Goal: Information Seeking & Learning: Compare options

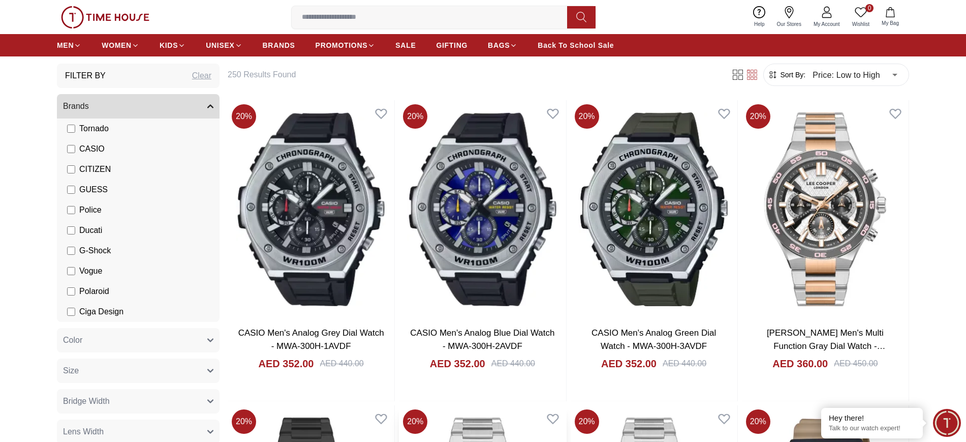
scroll to position [127, 0]
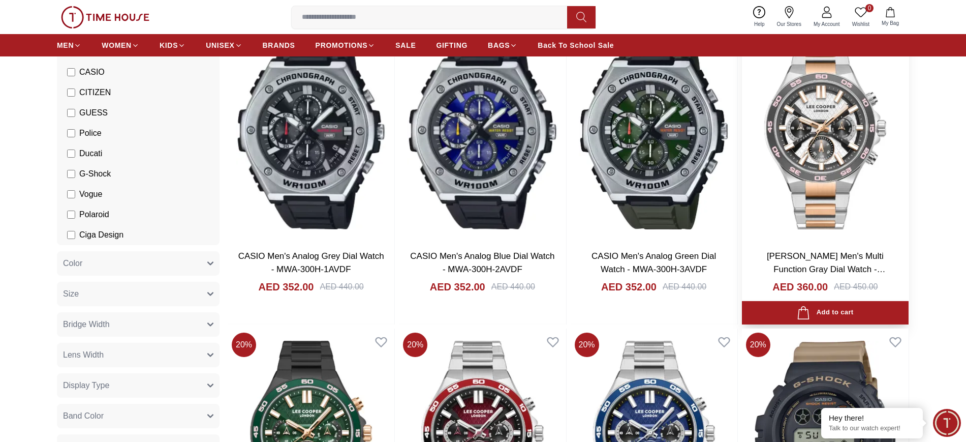
click at [850, 176] on img at bounding box center [825, 132] width 167 height 218
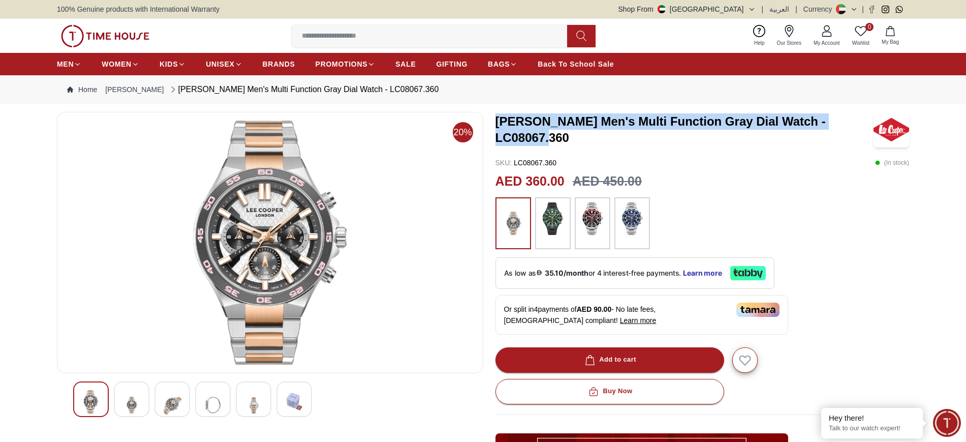
drag, startPoint x: 576, startPoint y: 140, endPoint x: 494, endPoint y: 121, distance: 83.3
click at [494, 121] on div "20% LEE COOPER Men's Multi Function Gray Dial Watch - LC08067.360 SKU : LC08067…" at bounding box center [483, 374] width 852 height 525
copy h3 "LEE COOPER Men's Multi Function Gray Dial Watch - LC08067.360"
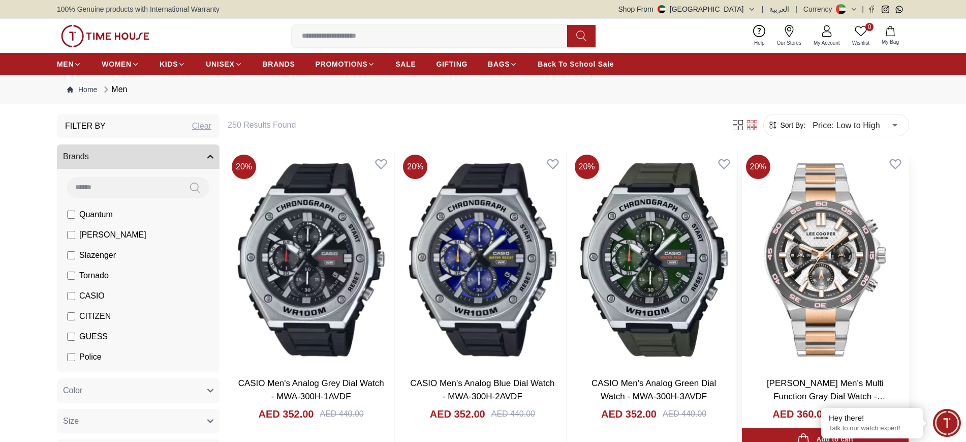
scroll to position [191, 0]
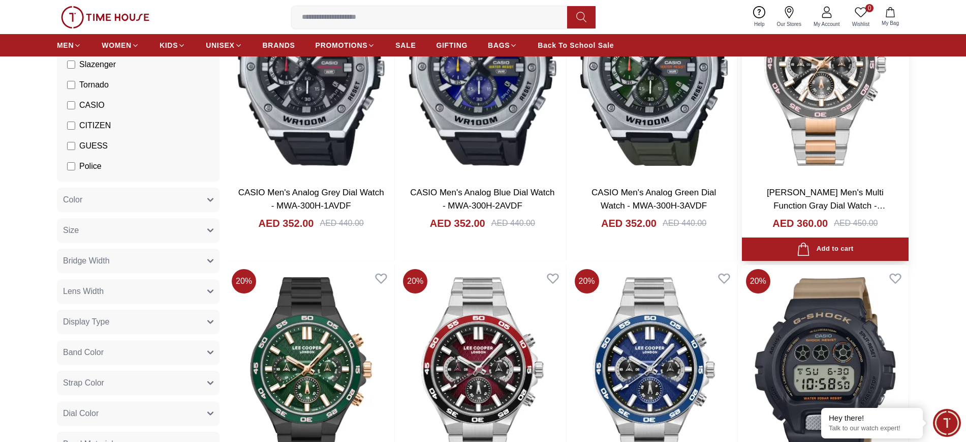
click at [803, 120] on img at bounding box center [825, 69] width 167 height 218
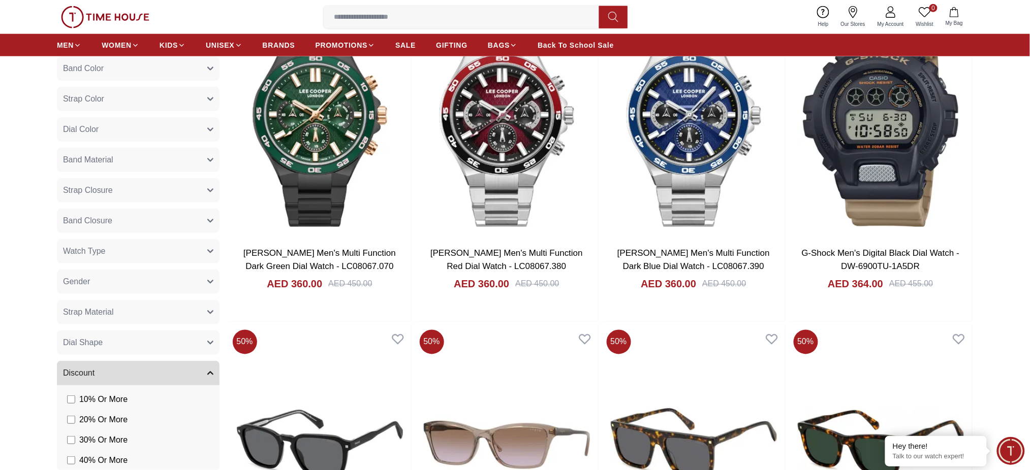
click at [481, 144] on img at bounding box center [507, 121] width 182 height 238
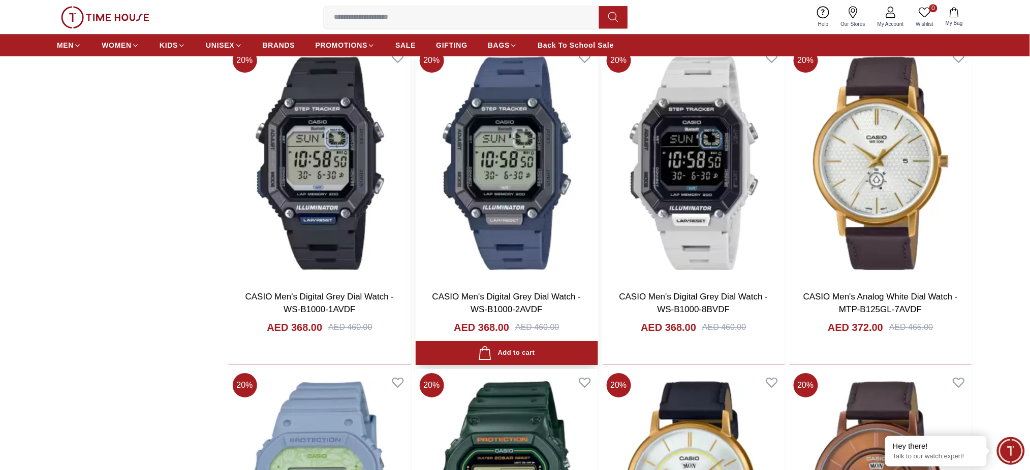
scroll to position [1084, 0]
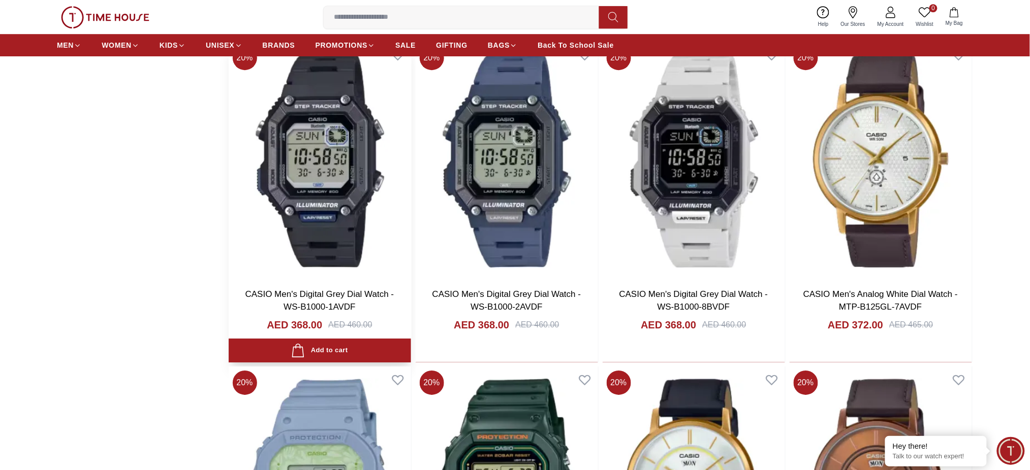
click at [312, 162] on img at bounding box center [320, 161] width 182 height 238
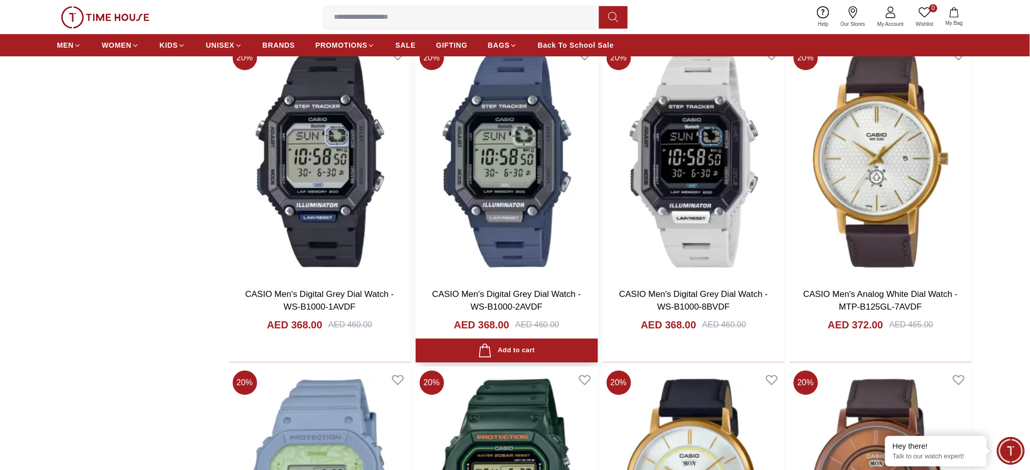
scroll to position [1151, 0]
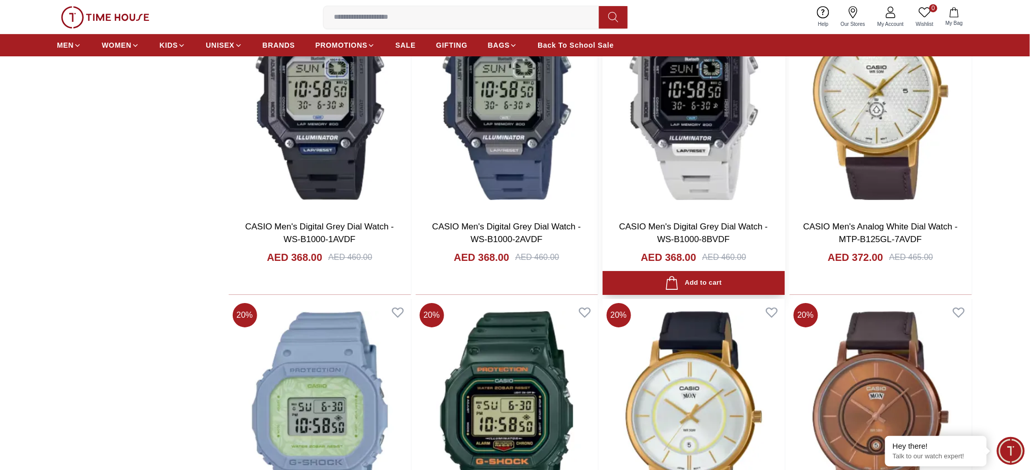
click at [678, 138] on img at bounding box center [694, 93] width 182 height 238
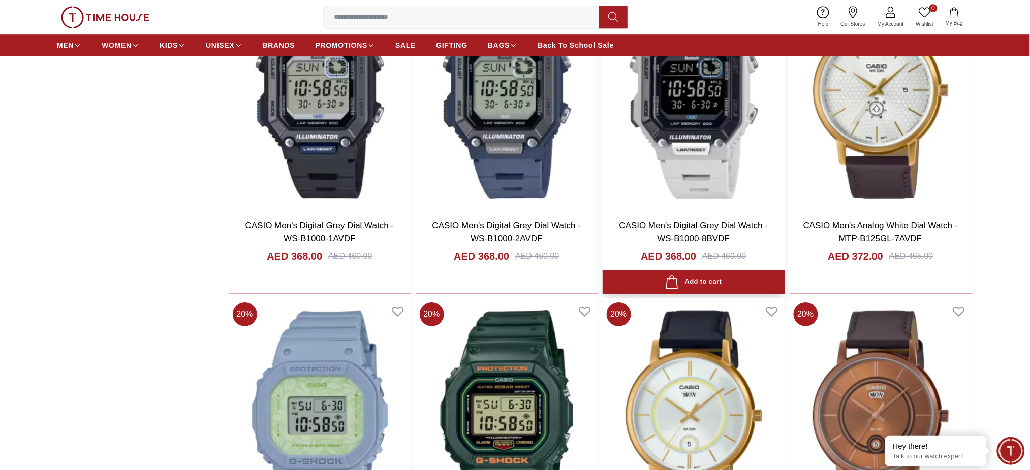
scroll to position [1355, 0]
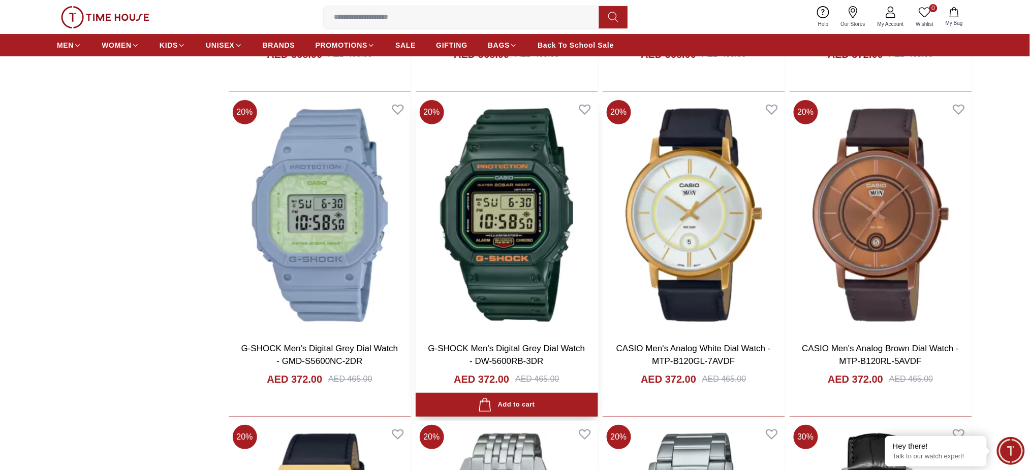
click at [517, 210] on img at bounding box center [507, 215] width 182 height 238
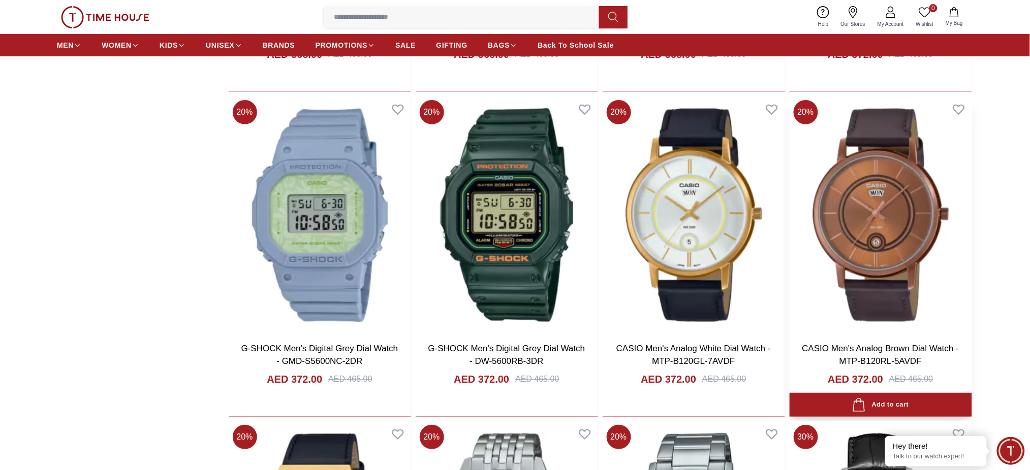
click at [854, 222] on img at bounding box center [881, 215] width 182 height 238
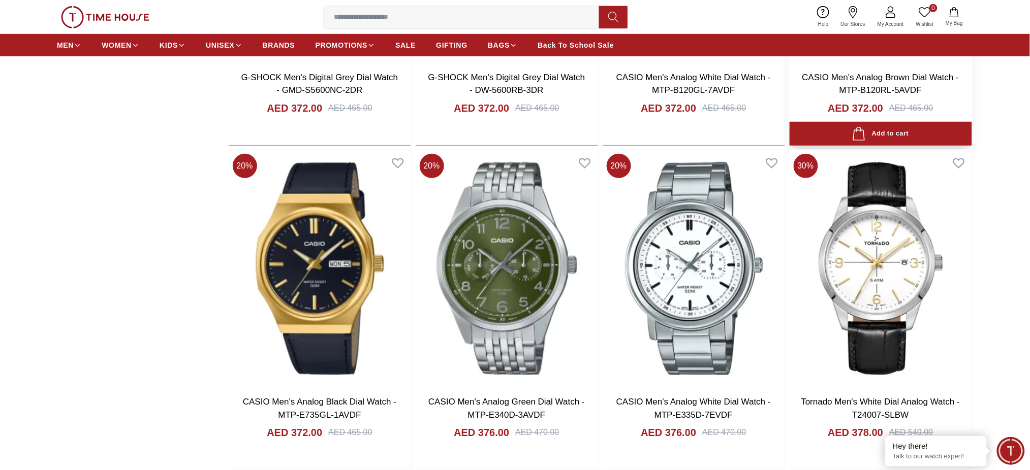
scroll to position [1761, 0]
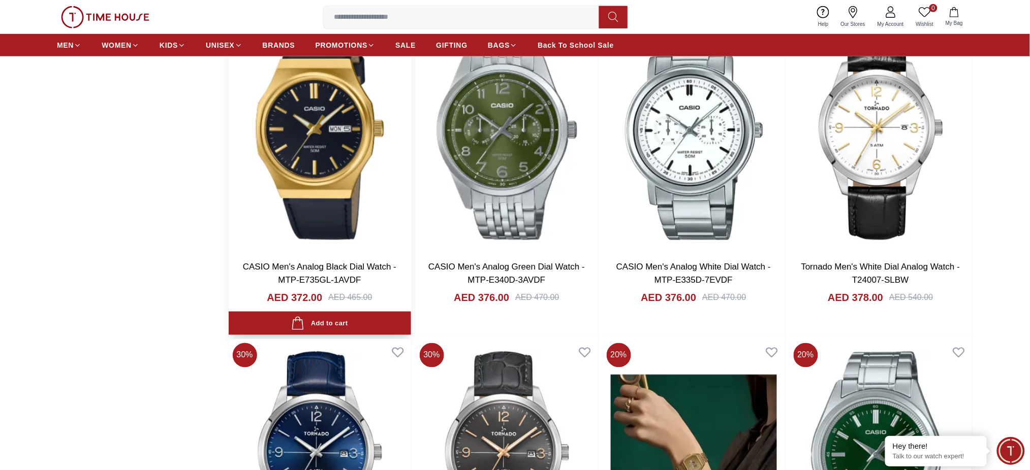
click at [297, 168] on img at bounding box center [320, 134] width 182 height 238
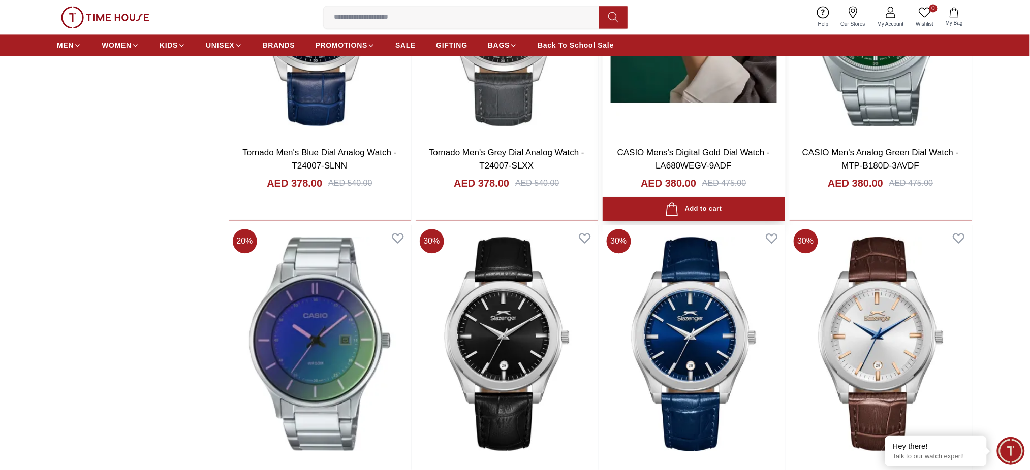
scroll to position [2303, 0]
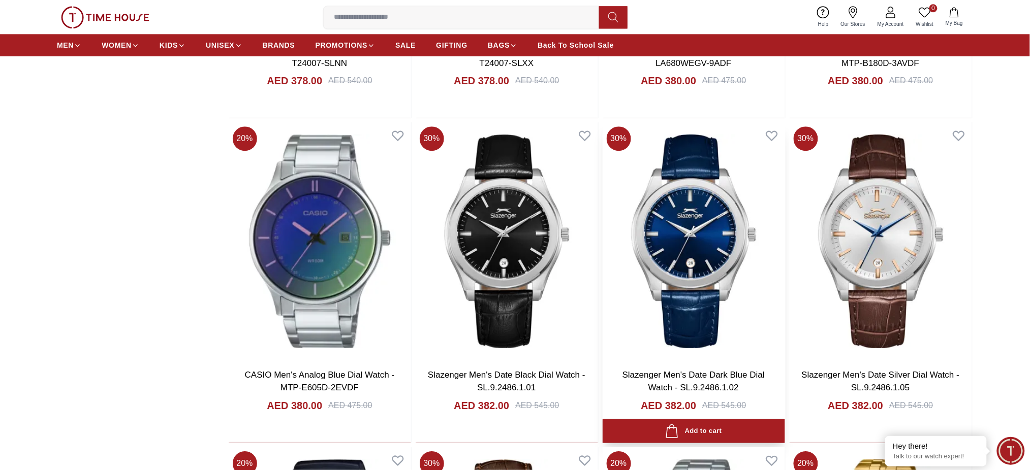
click at [711, 238] on img at bounding box center [694, 241] width 182 height 238
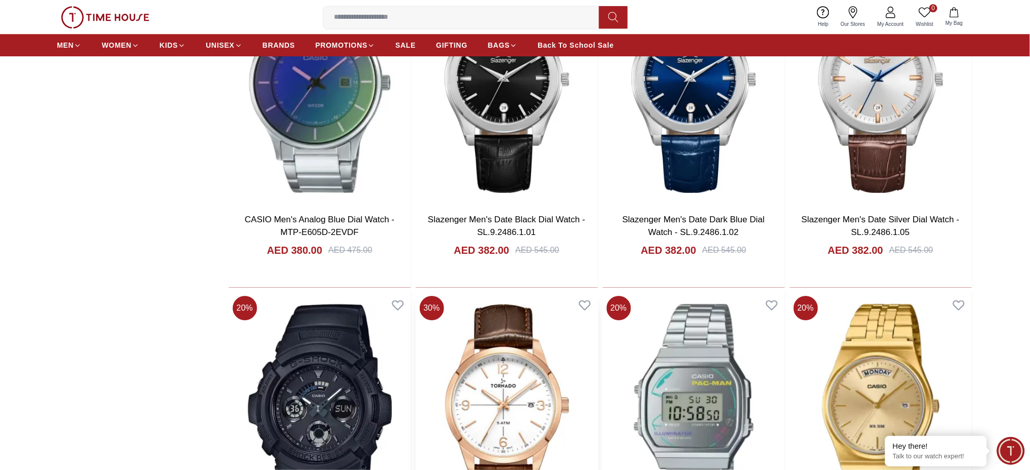
scroll to position [2574, 0]
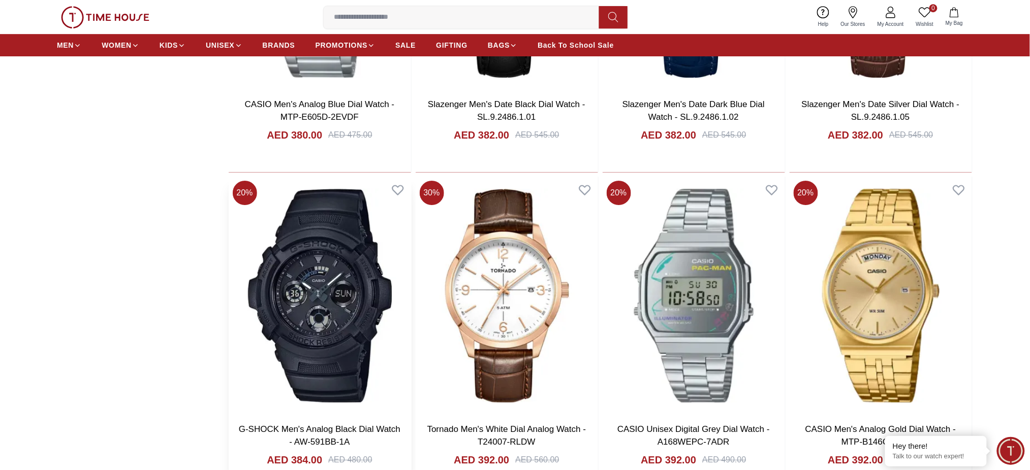
click at [306, 278] on img at bounding box center [320, 296] width 182 height 238
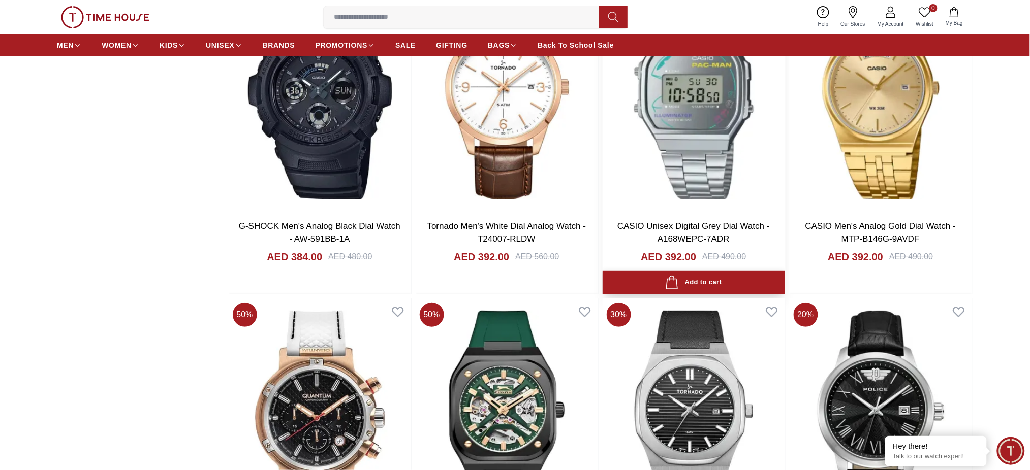
scroll to position [2980, 0]
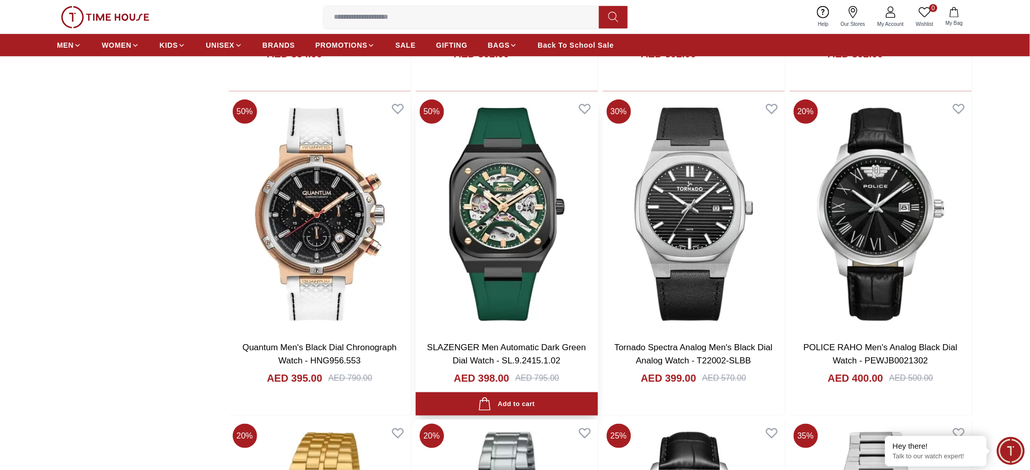
click at [502, 224] on img at bounding box center [507, 215] width 182 height 238
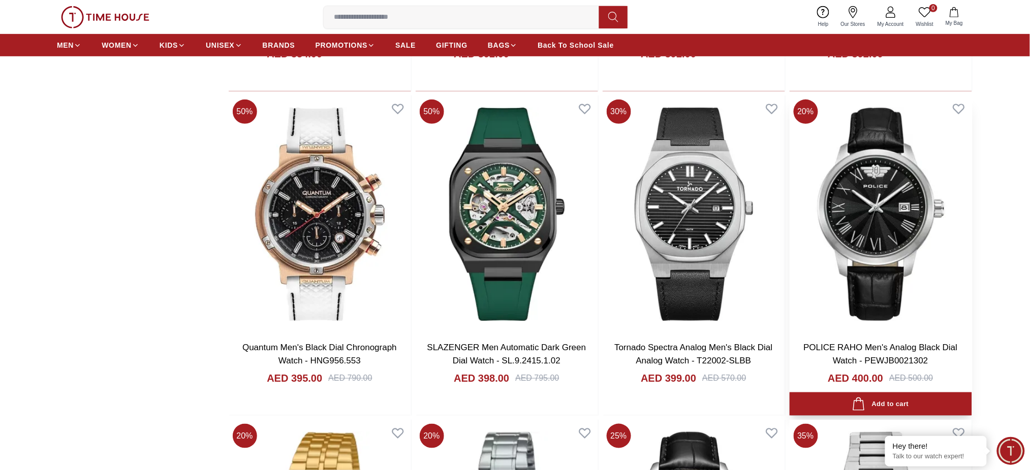
click at [863, 228] on img at bounding box center [881, 215] width 182 height 238
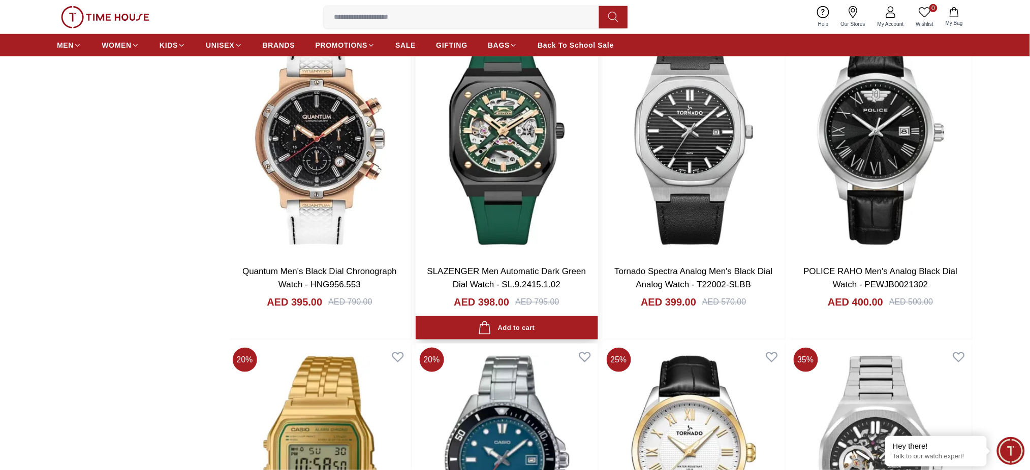
scroll to position [3049, 0]
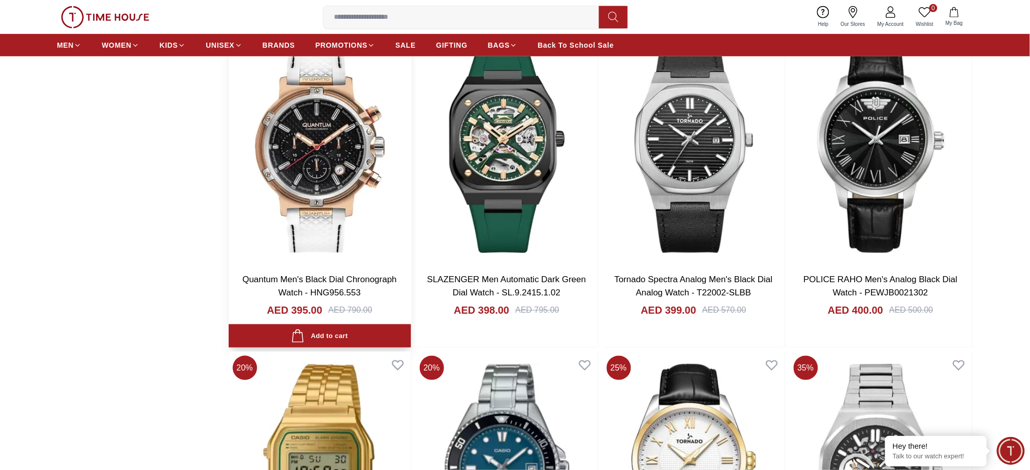
click at [330, 153] on img at bounding box center [320, 146] width 182 height 238
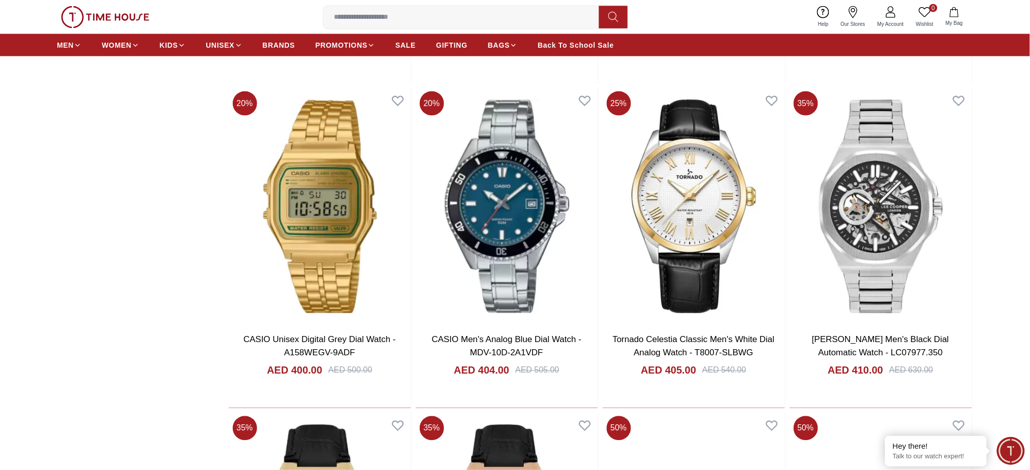
scroll to position [3319, 0]
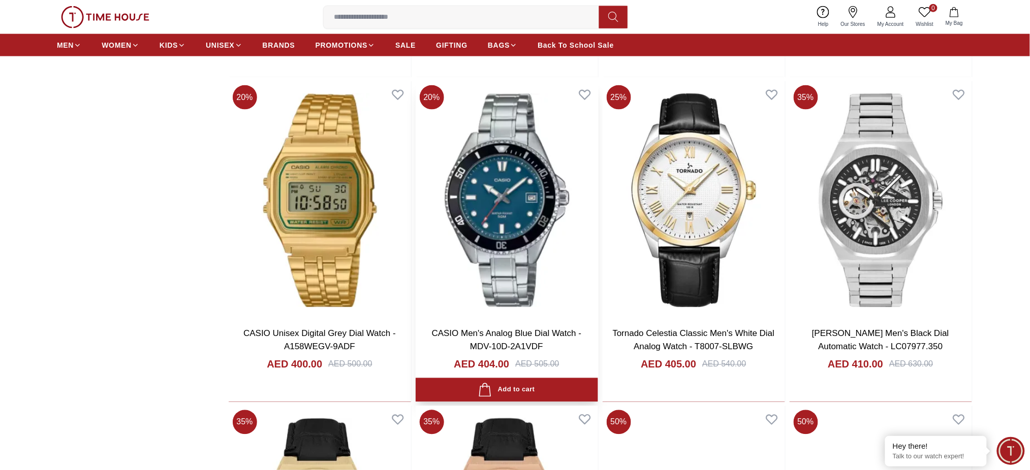
click at [483, 213] on img at bounding box center [507, 200] width 182 height 238
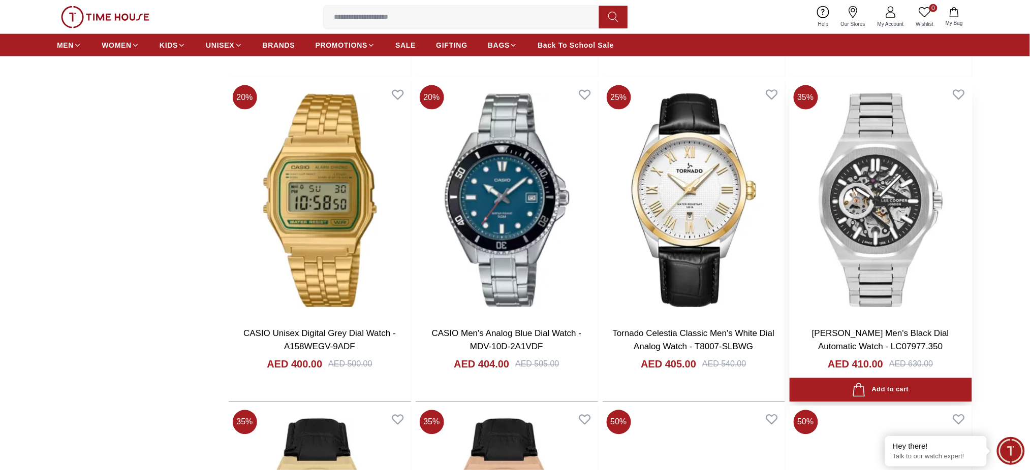
click at [843, 219] on img at bounding box center [881, 200] width 182 height 238
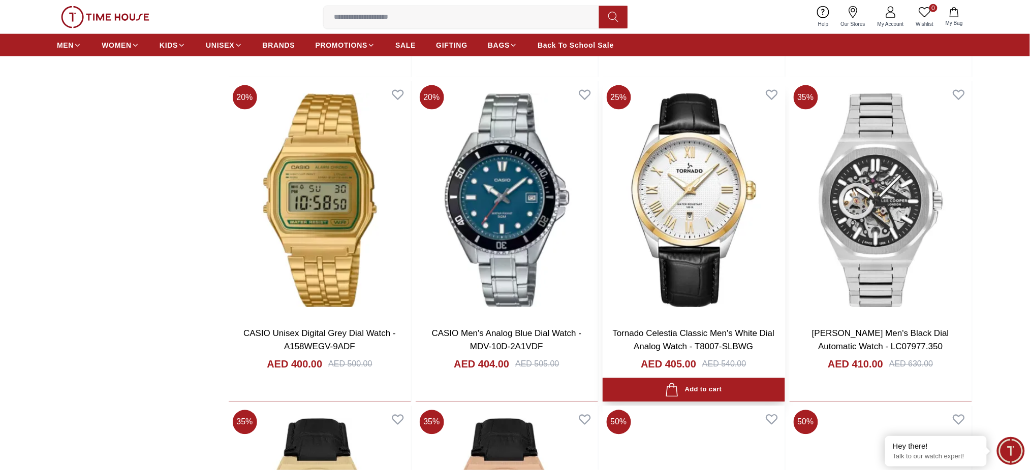
scroll to position [3590, 0]
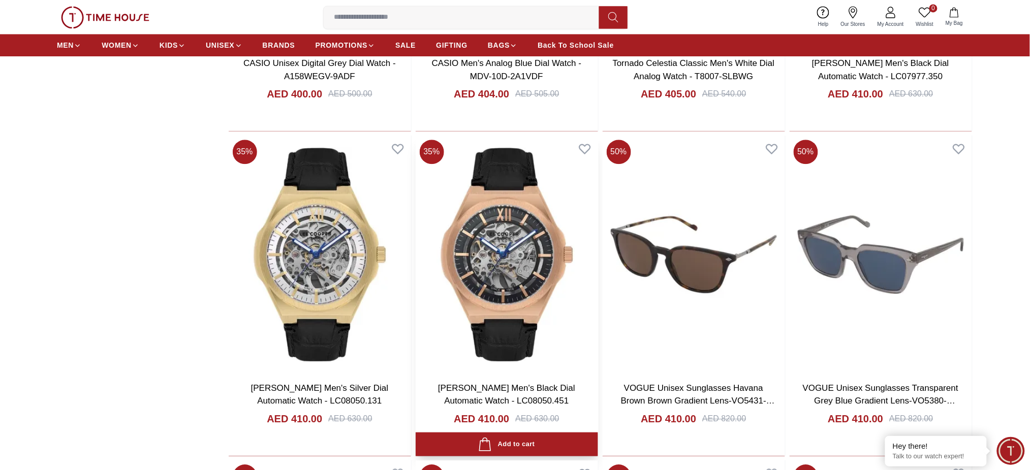
click at [492, 247] on img at bounding box center [507, 255] width 182 height 238
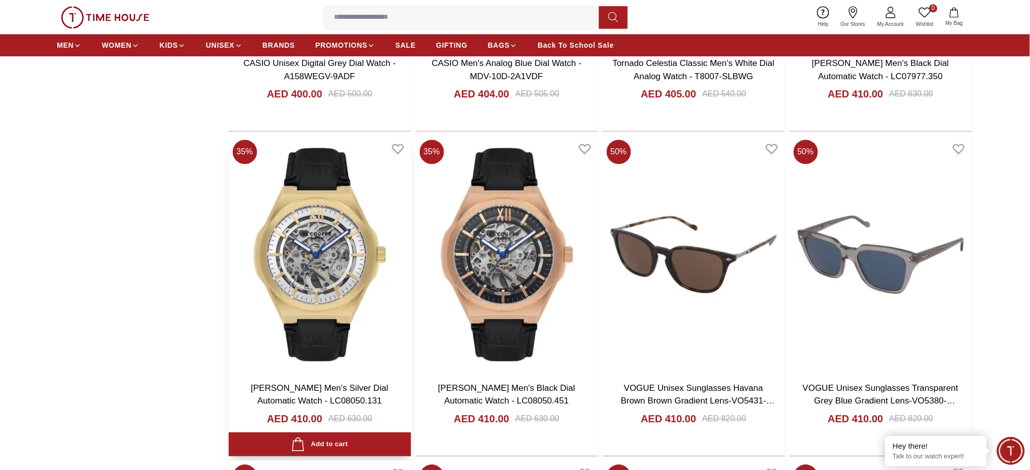
click at [293, 238] on img at bounding box center [320, 255] width 182 height 238
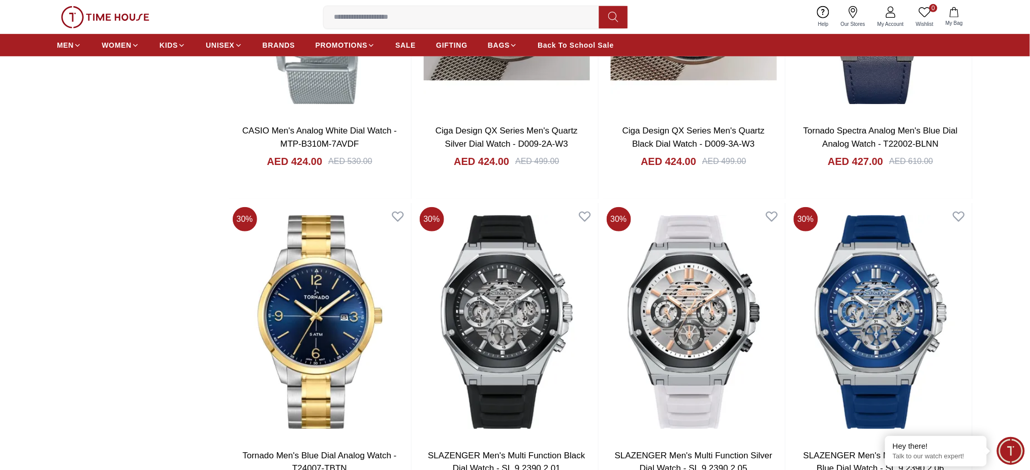
scroll to position [5894, 0]
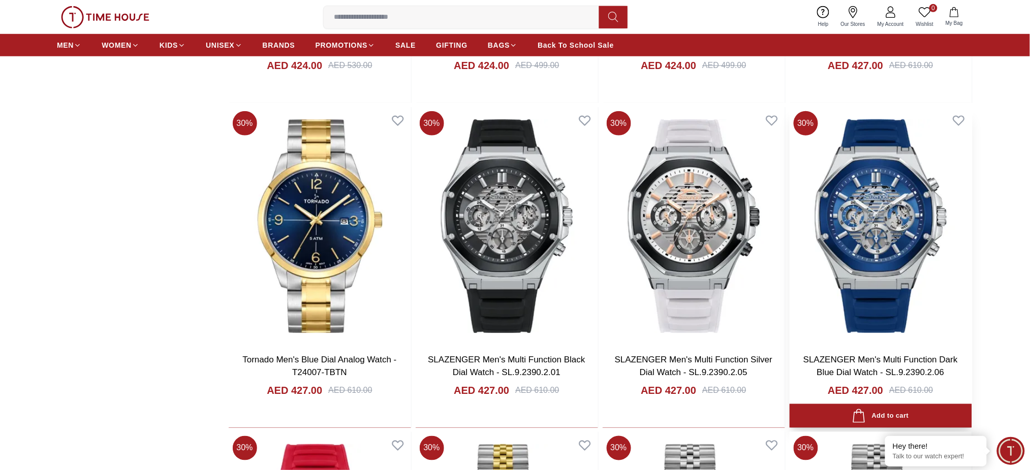
click at [862, 213] on img at bounding box center [881, 226] width 182 height 238
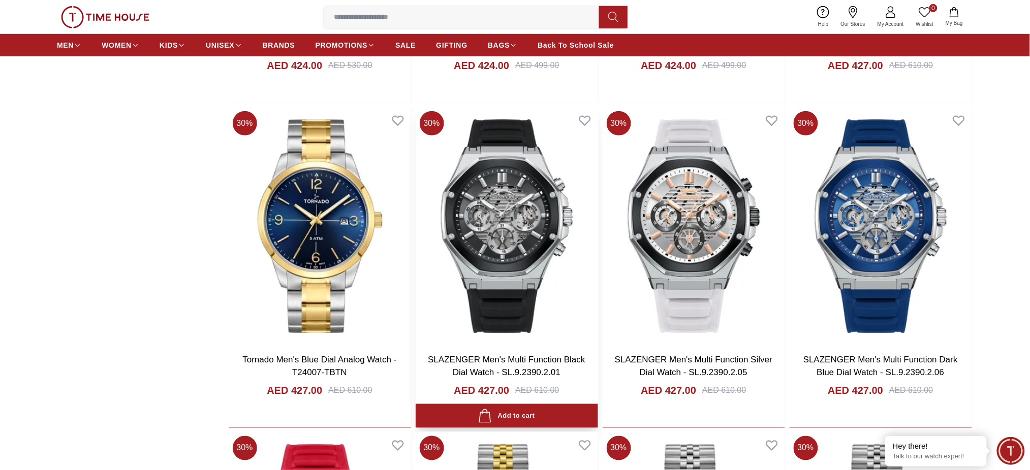
click at [468, 230] on img at bounding box center [507, 226] width 182 height 238
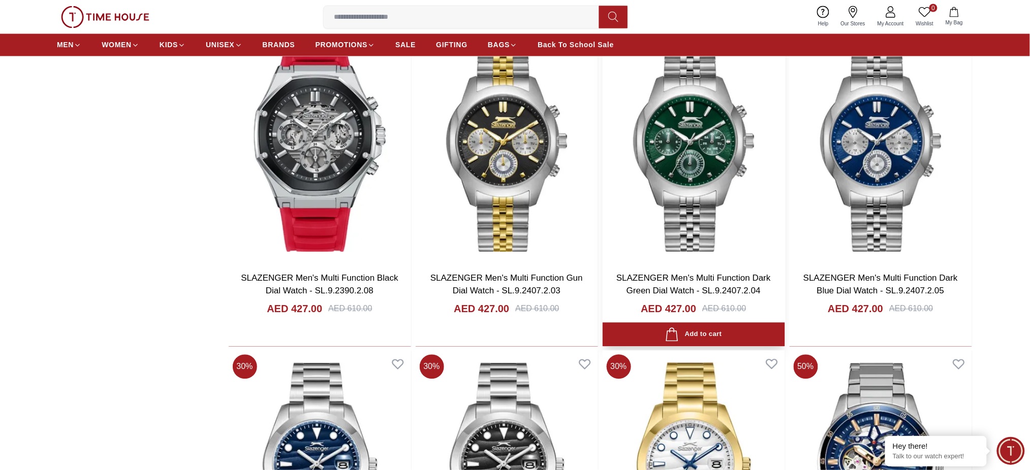
scroll to position [6232, 0]
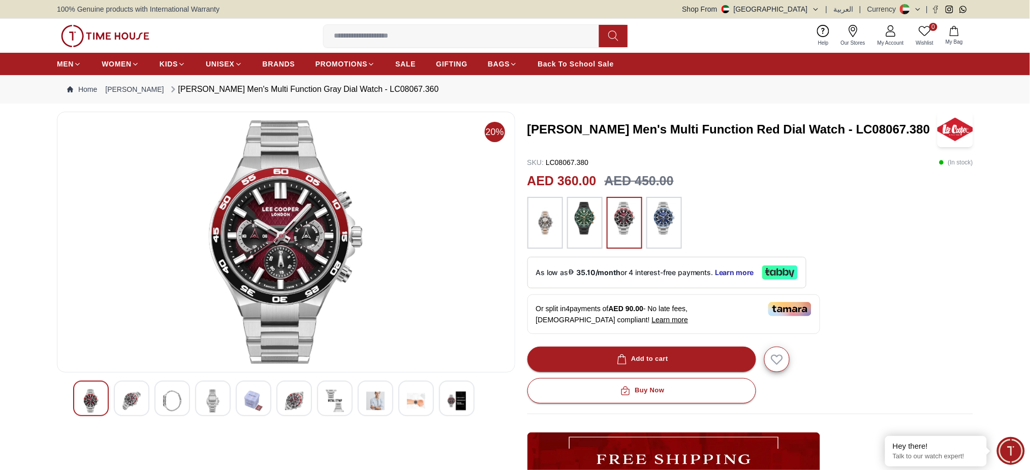
click at [590, 129] on h3 "LEE COOPER Men's Multi Function Red Dial Watch - LC08067.380" at bounding box center [731, 129] width 409 height 16
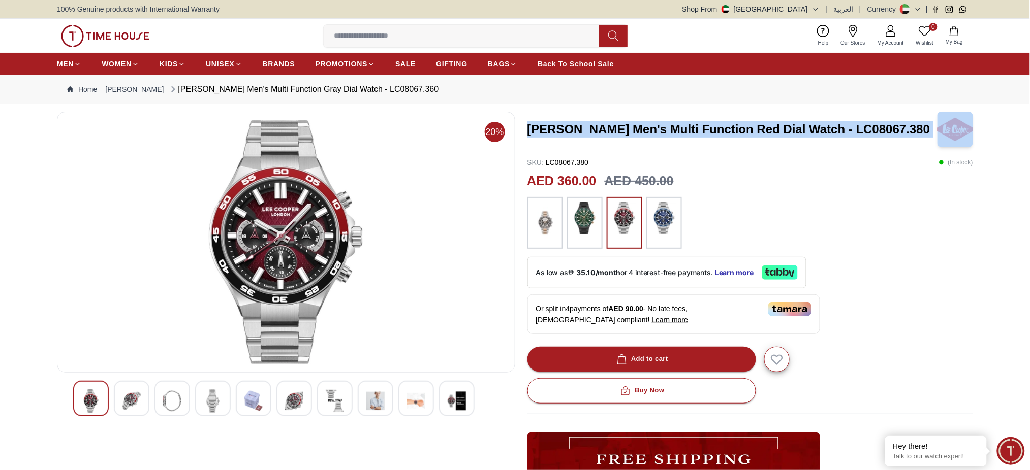
click at [590, 129] on h3 "LEE COOPER Men's Multi Function Red Dial Watch - LC08067.380" at bounding box center [731, 129] width 409 height 16
copy h3 "LEE COOPER Men's Multi Function Red Dial Watch - LC08067.380"
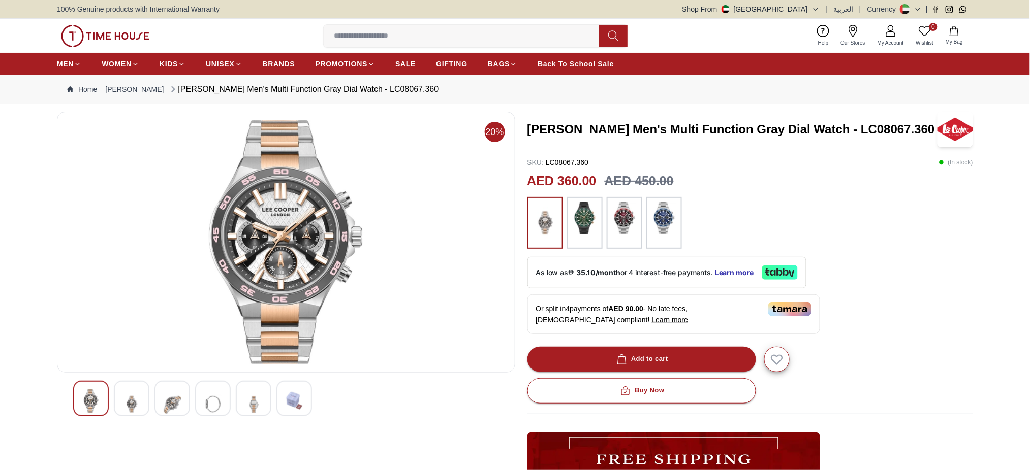
click at [630, 127] on h3 "LEE COOPER Men's Multi Function Gray Dial Watch - LC08067.360" at bounding box center [731, 129] width 409 height 16
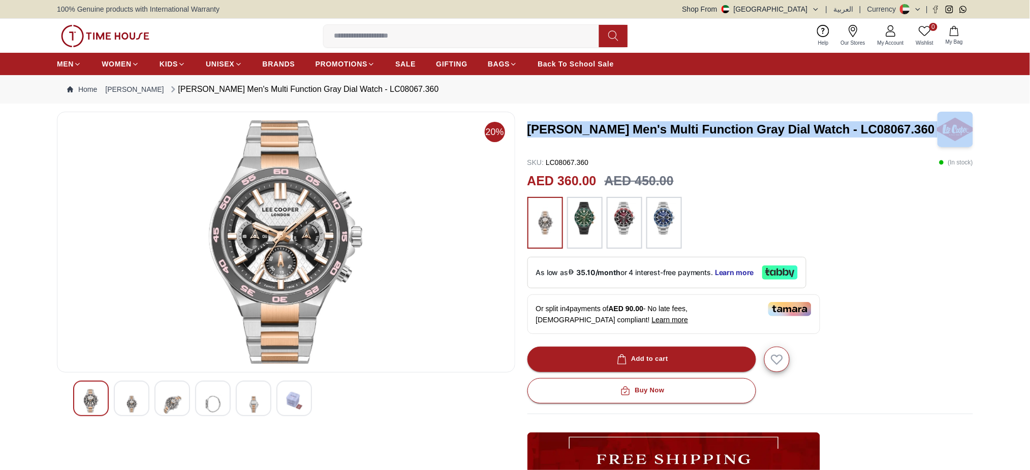
click at [630, 127] on h3 "LEE COOPER Men's Multi Function Gray Dial Watch - LC08067.360" at bounding box center [731, 129] width 409 height 16
copy h3 "LEE COOPER Men's Multi Function Gray Dial Watch - LC08067.360"
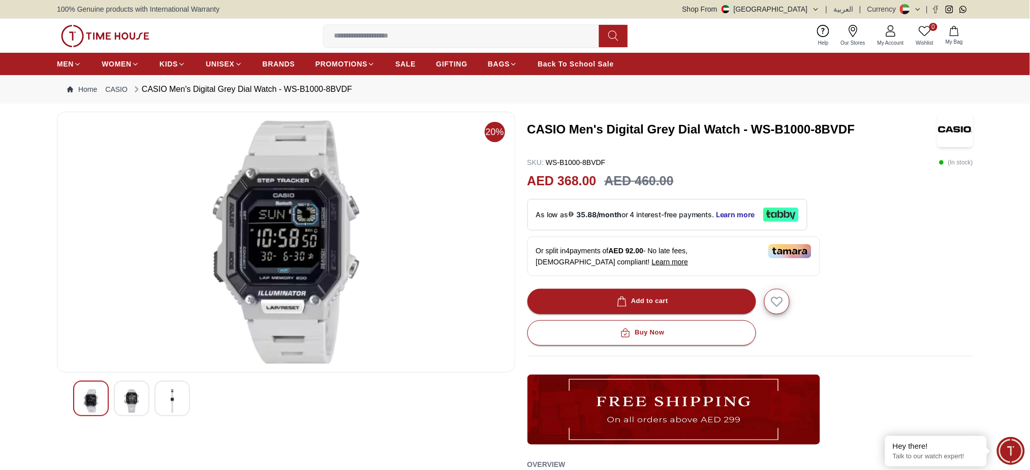
click at [665, 128] on h3 "CASIO Men's Digital Grey Dial Watch - WS-B1000-8BVDF" at bounding box center [731, 129] width 409 height 16
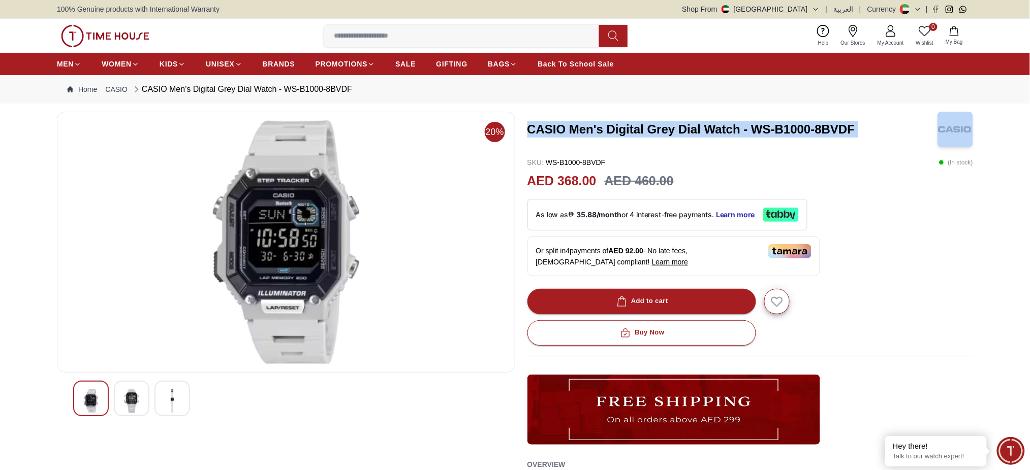
click at [665, 128] on h3 "CASIO Men's Digital Grey Dial Watch - WS-B1000-8BVDF" at bounding box center [731, 129] width 409 height 16
copy h3 "CASIO Men's Digital Grey Dial Watch - WS-B1000-8BVDF"
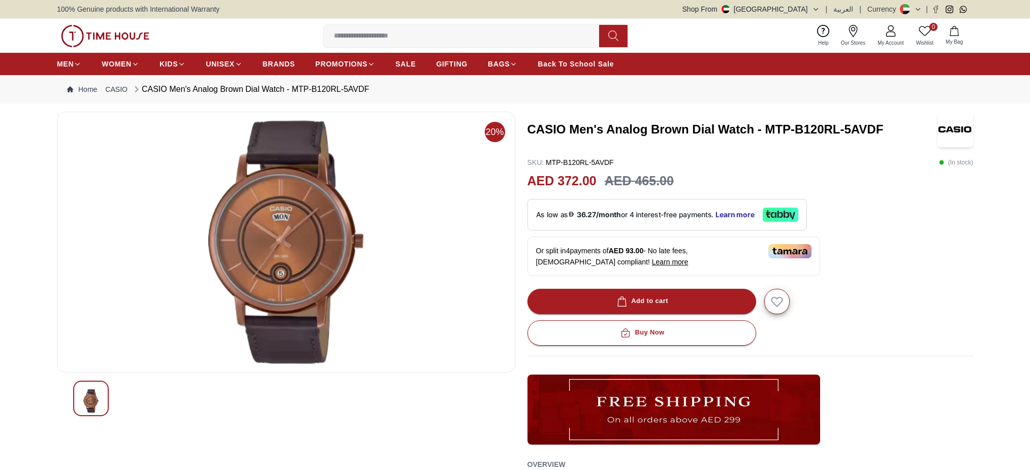
click at [711, 132] on h3 "CASIO Men's Analog Brown Dial Watch - MTP-B120RL-5AVDF" at bounding box center [731, 129] width 409 height 16
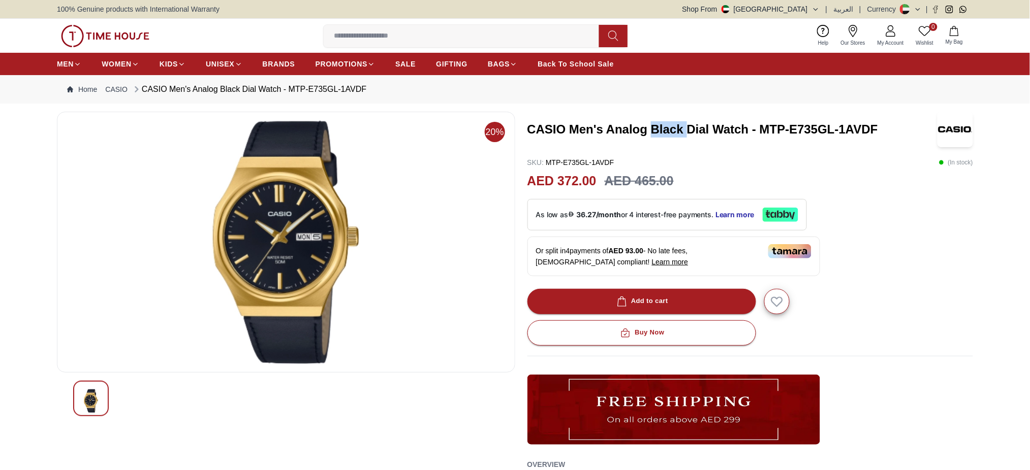
click at [677, 129] on h3 "CASIO Men's Analog Black Dial Watch - MTP-E735GL-1AVDF" at bounding box center [731, 129] width 409 height 16
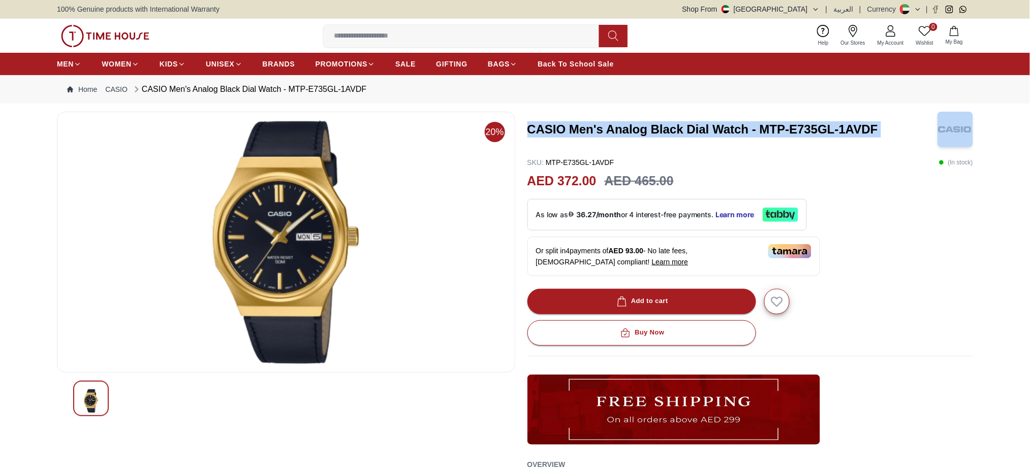
click at [677, 129] on h3 "CASIO Men's Analog Black Dial Watch - MTP-E735GL-1AVDF" at bounding box center [731, 129] width 409 height 16
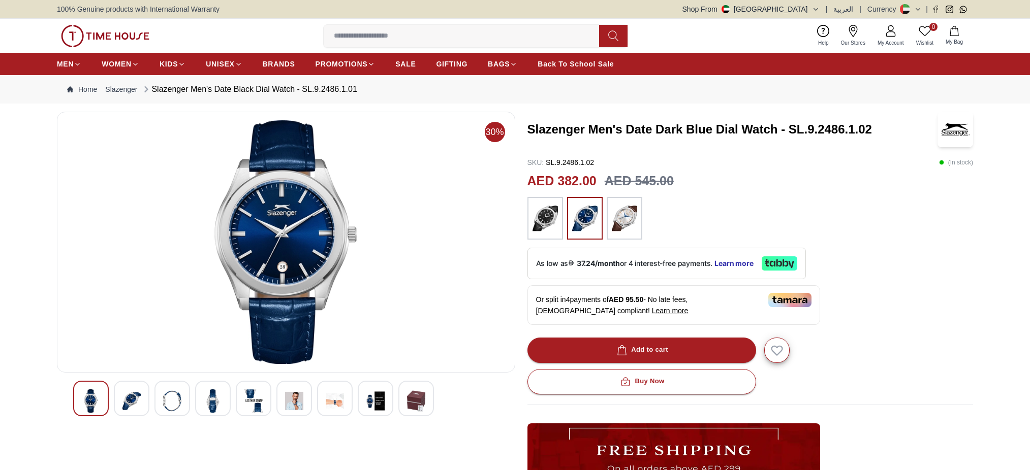
click at [684, 131] on h3 "Slazenger Men's Date Dark Blue Dial Watch - SL.9.2486.1.02" at bounding box center [731, 129] width 409 height 16
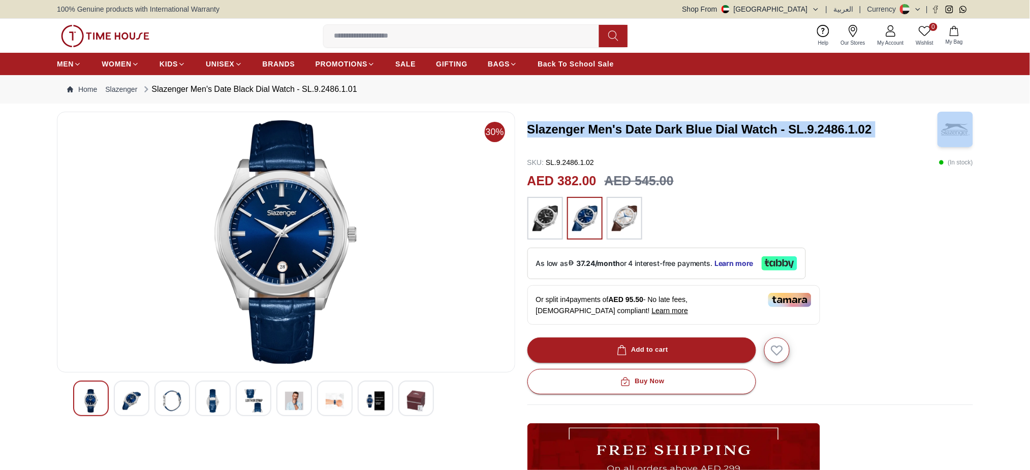
click at [684, 131] on h3 "Slazenger Men's Date Dark Blue Dial Watch - SL.9.2486.1.02" at bounding box center [731, 129] width 409 height 16
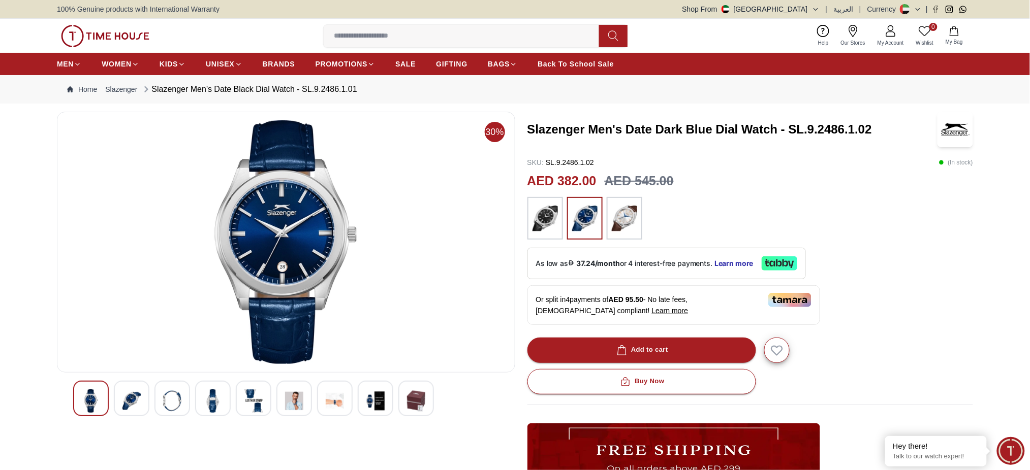
click at [776, 158] on div "SKU : SL.9.2486.1.02 ( In stock )" at bounding box center [750, 163] width 446 height 10
drag, startPoint x: 792, startPoint y: 129, endPoint x: 842, endPoint y: 129, distance: 50.8
click at [842, 129] on h3 "Slazenger Men's Date Dark Blue Dial Watch - SL.9.2486.1.02" at bounding box center [731, 129] width 409 height 16
copy h3 "SL.9.2486"
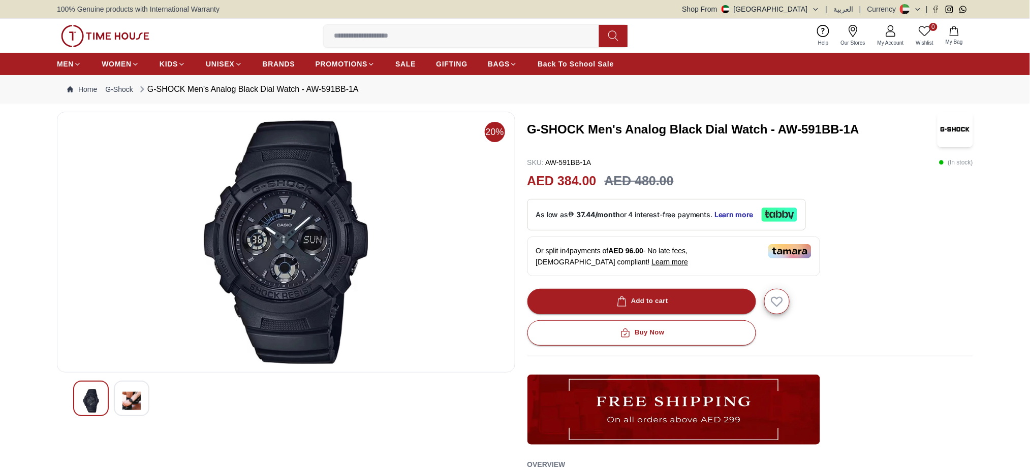
click at [724, 127] on h3 "G-SHOCK Men's Analog Black Dial Watch - AW-591BB-1A" at bounding box center [731, 129] width 409 height 16
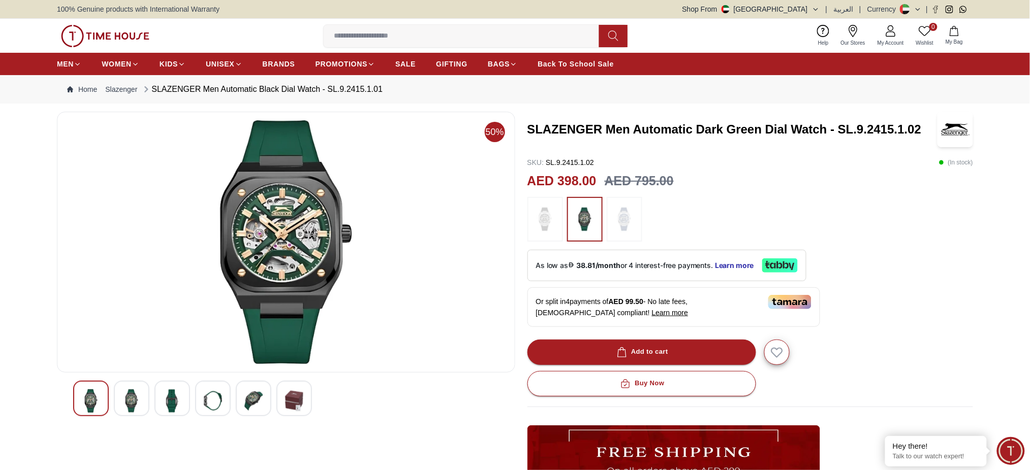
click at [737, 127] on h3 "SLAZENGER Men Automatic Dark Green Dial Watch - SL.9.2415.1.02" at bounding box center [731, 129] width 409 height 16
drag, startPoint x: 530, startPoint y: 128, endPoint x: 826, endPoint y: 134, distance: 295.3
click at [826, 134] on h3 "SLAZENGER Men Automatic Dark Green Dial Watch - SL.9.2415.1.02" at bounding box center [731, 129] width 409 height 16
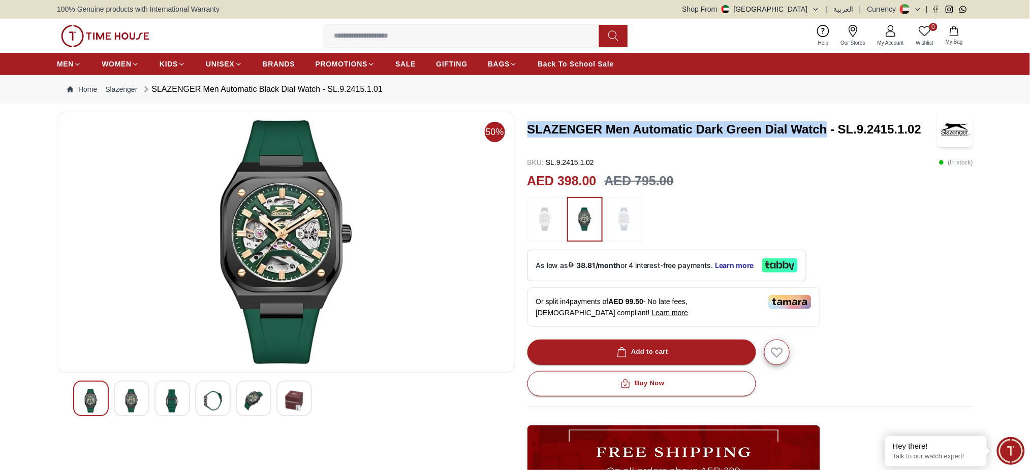
copy h3 "SLAZENGER Men Automatic Dark Green Dial Watch"
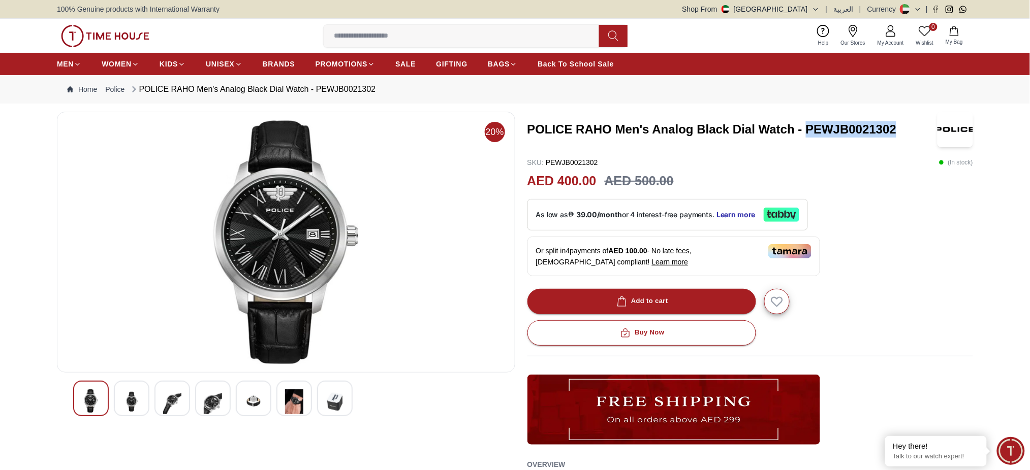
drag, startPoint x: 808, startPoint y: 125, endPoint x: 897, endPoint y: 119, distance: 89.2
click at [897, 119] on div "POLICE RAHO Men's Analog Black Dial Watch - PEWJB0021302" at bounding box center [750, 130] width 446 height 36
copy h3 "PEWJB0021302"
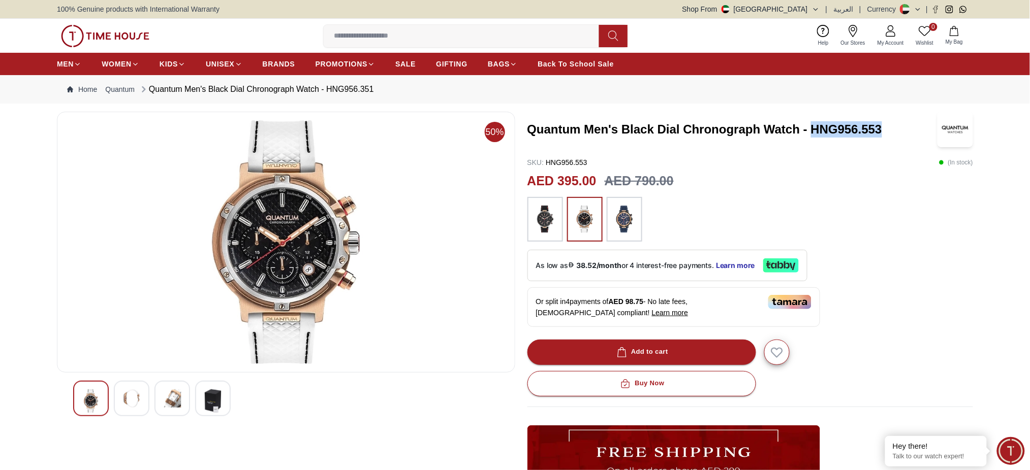
drag, startPoint x: 813, startPoint y: 130, endPoint x: 888, endPoint y: 129, distance: 74.7
click at [888, 129] on h3 "Quantum Men's Black Dial Chronograph Watch - HNG956.553" at bounding box center [731, 129] width 409 height 16
copy h3 "HNG956.553"
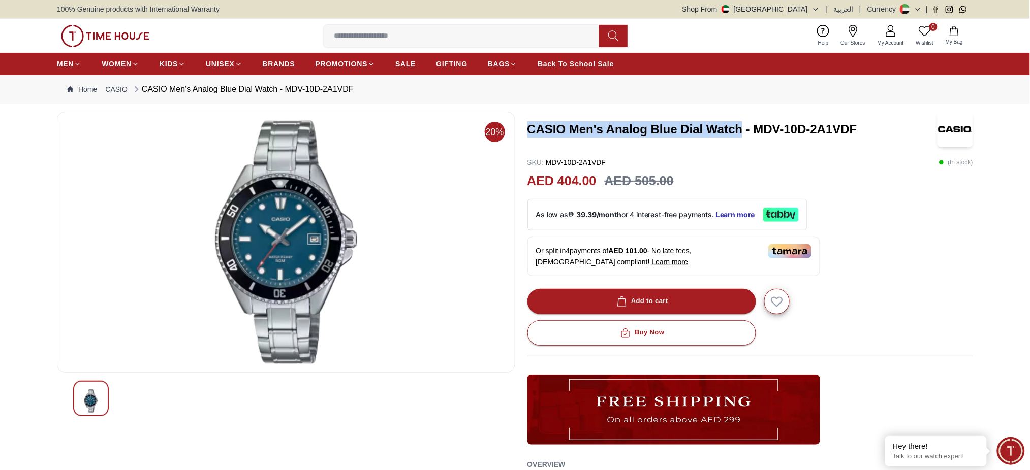
drag, startPoint x: 530, startPoint y: 131, endPoint x: 742, endPoint y: 131, distance: 211.9
click at [742, 131] on h3 "CASIO Men's Analog Blue Dial Watch - MDV-10D-2A1VDF" at bounding box center [731, 129] width 409 height 16
copy h3 "CASIO Men's Analog Blue Dial Watch"
